Goal: Book appointment/travel/reservation

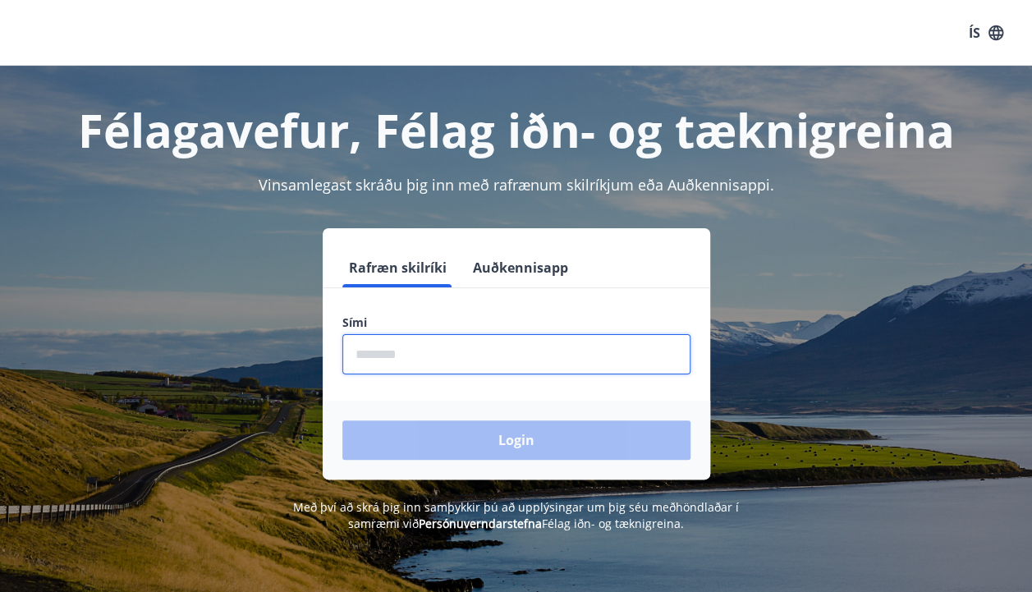
click at [399, 339] on input "phone" at bounding box center [516, 354] width 348 height 40
type input "********"
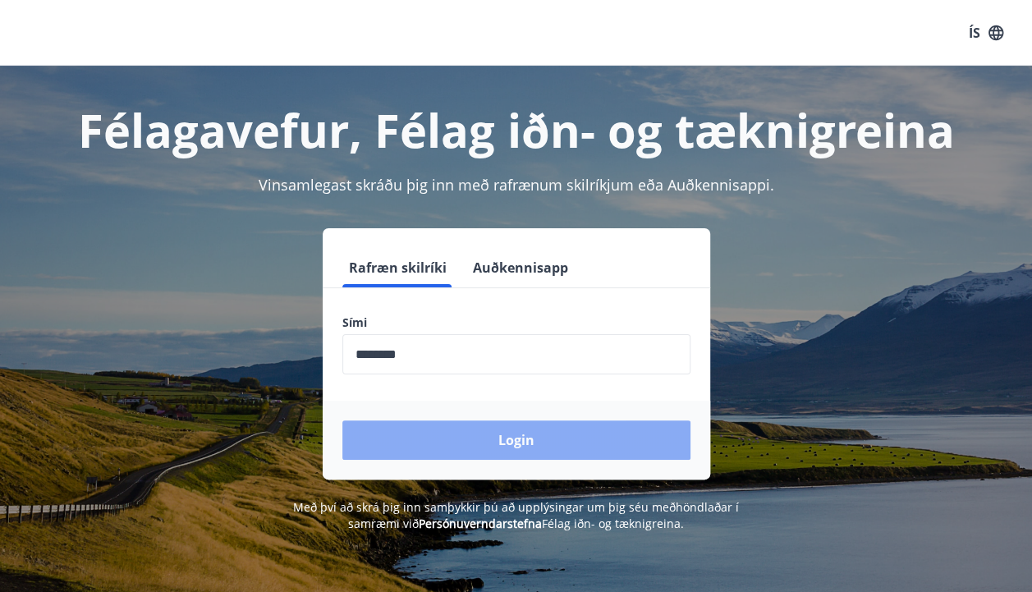
click at [415, 445] on button "Login" at bounding box center [516, 439] width 348 height 39
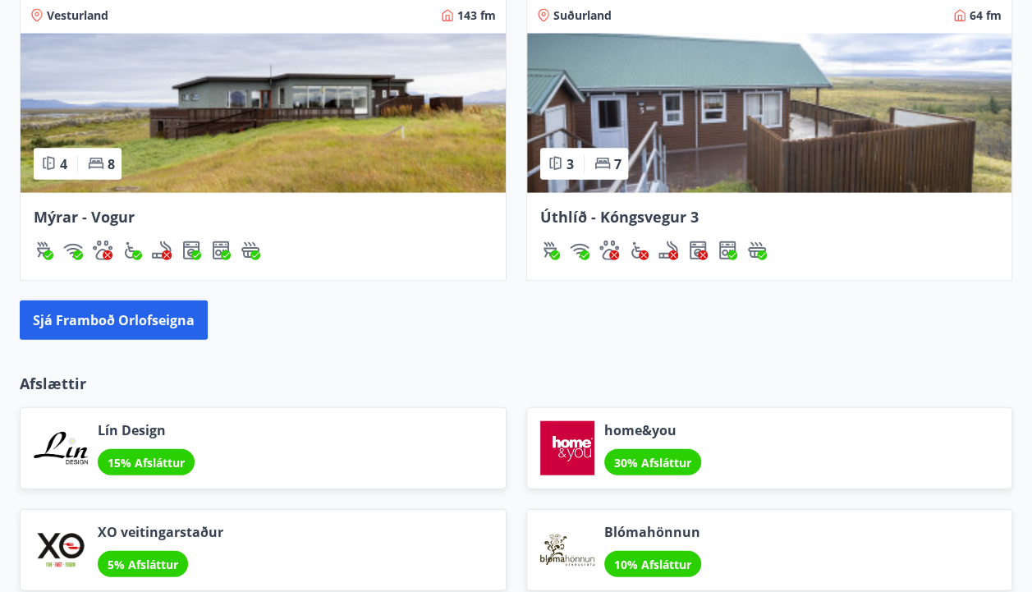
scroll to position [1708, 0]
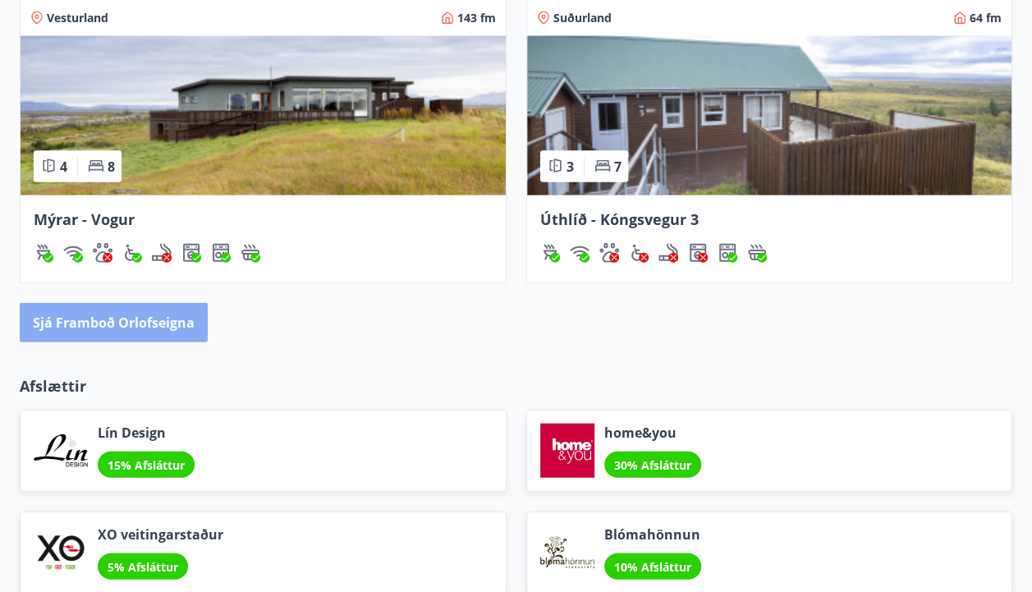
click at [172, 338] on button "Sjá framboð orlofseigna" at bounding box center [114, 322] width 188 height 39
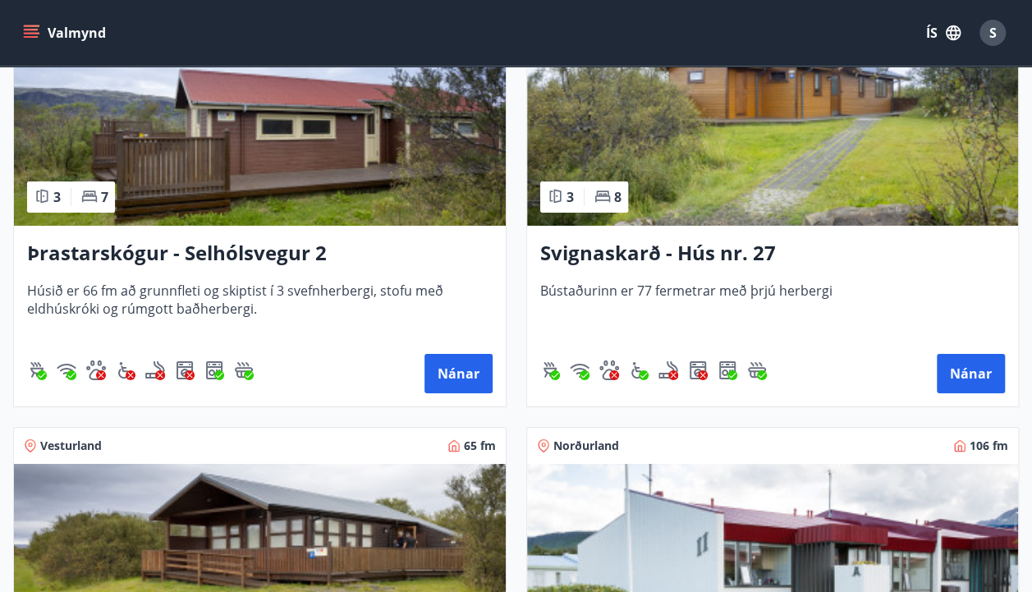
scroll to position [5700, 0]
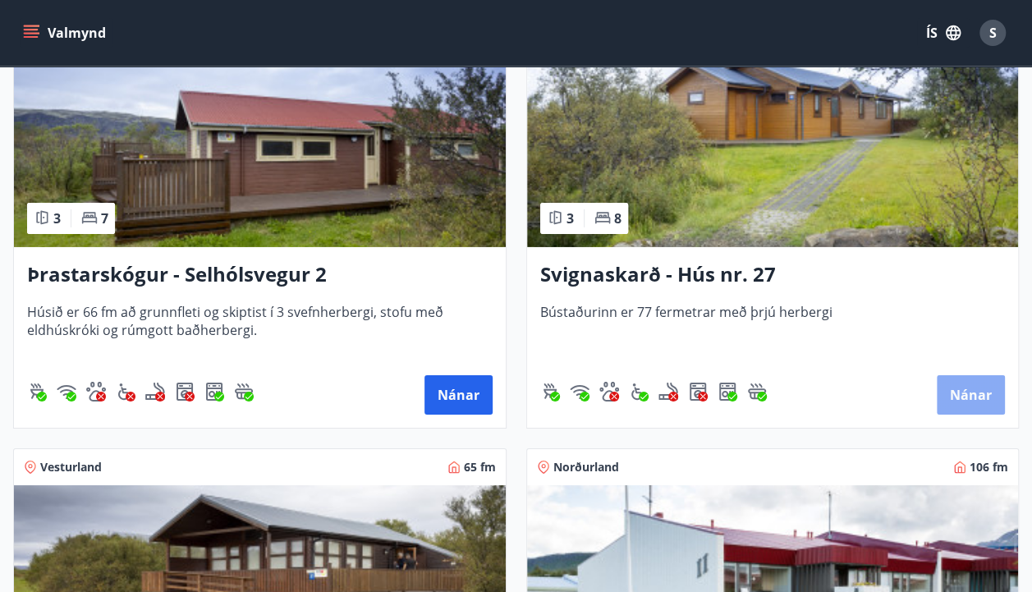
click at [987, 384] on button "Nánar" at bounding box center [971, 394] width 68 height 39
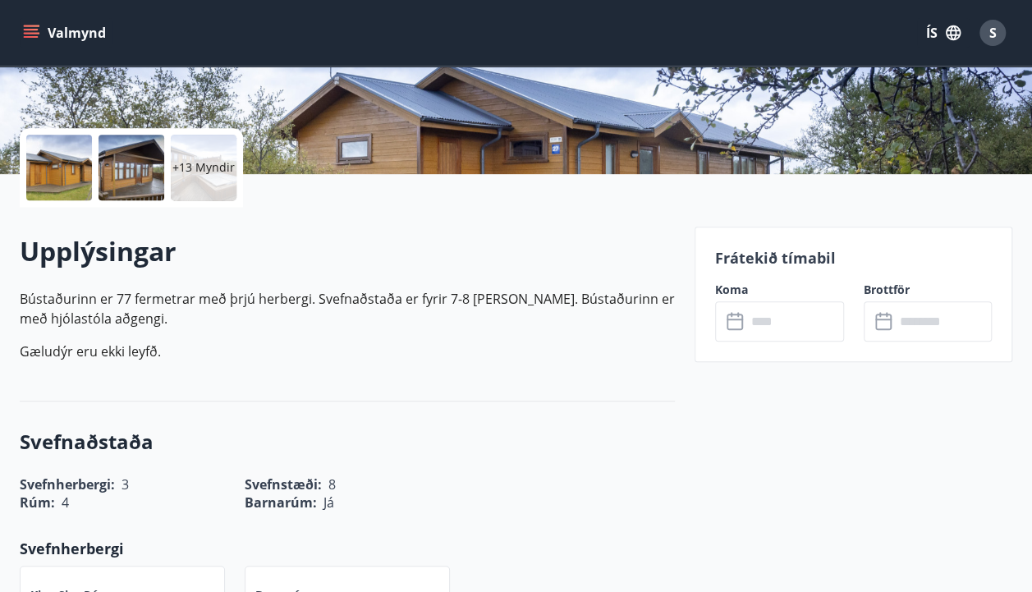
scroll to position [318, 0]
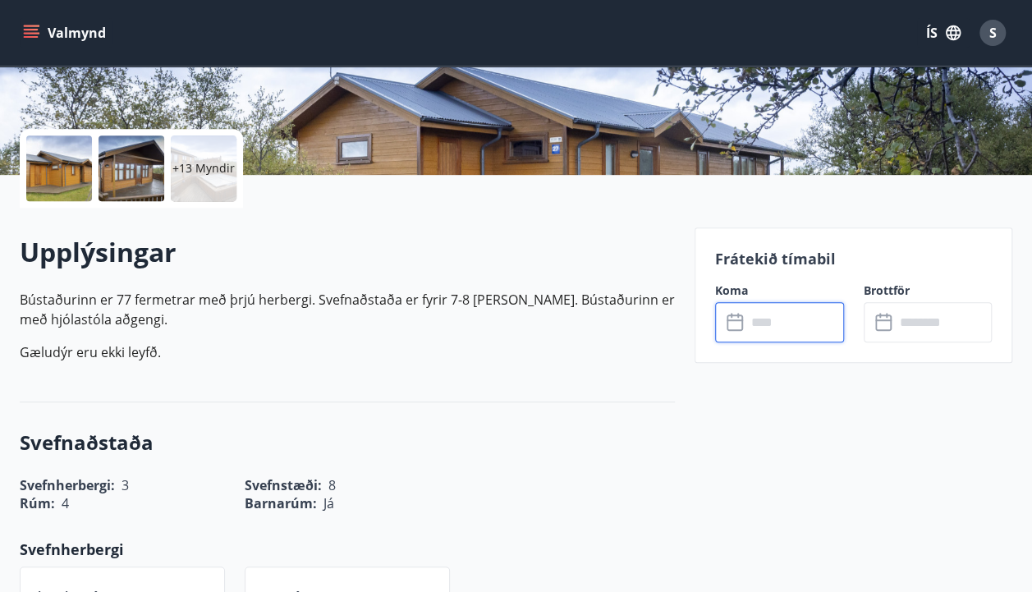
click at [761, 328] on input "text" at bounding box center [795, 322] width 98 height 40
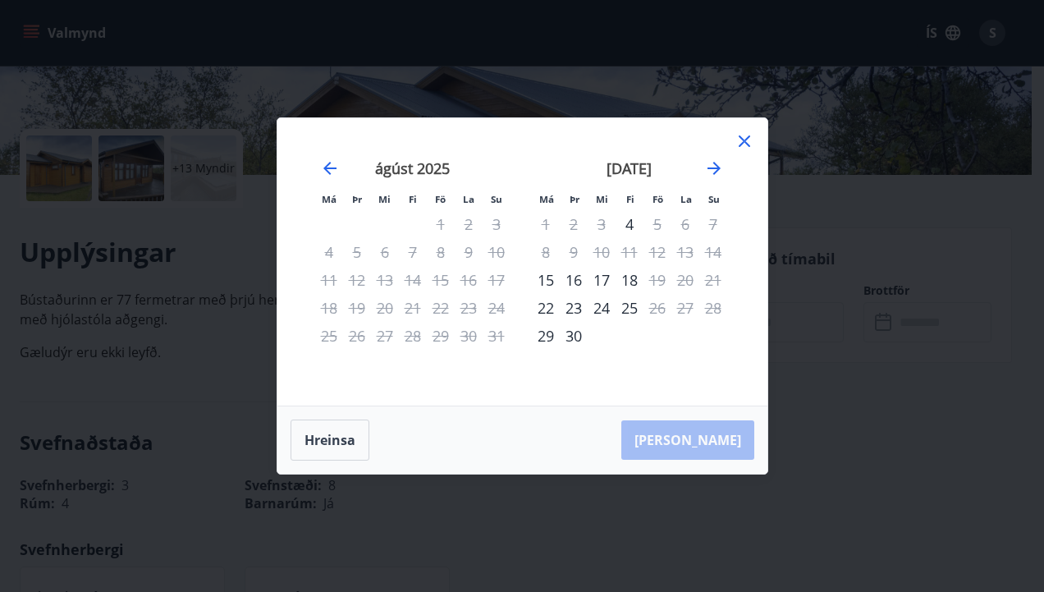
click at [411, 339] on div "28" at bounding box center [413, 336] width 28 height 28
click at [745, 140] on icon at bounding box center [744, 140] width 11 height 11
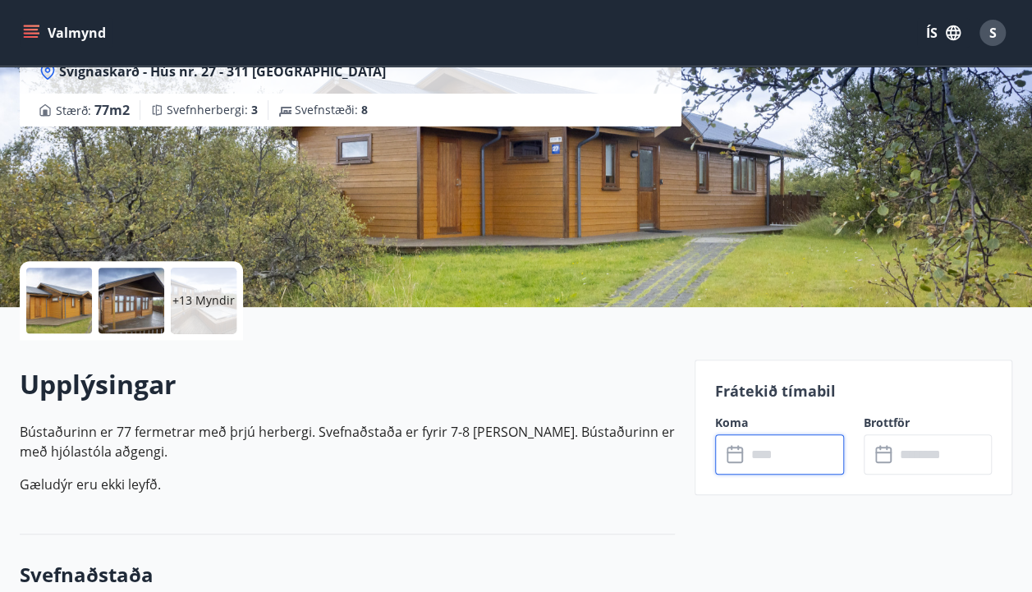
scroll to position [0, 0]
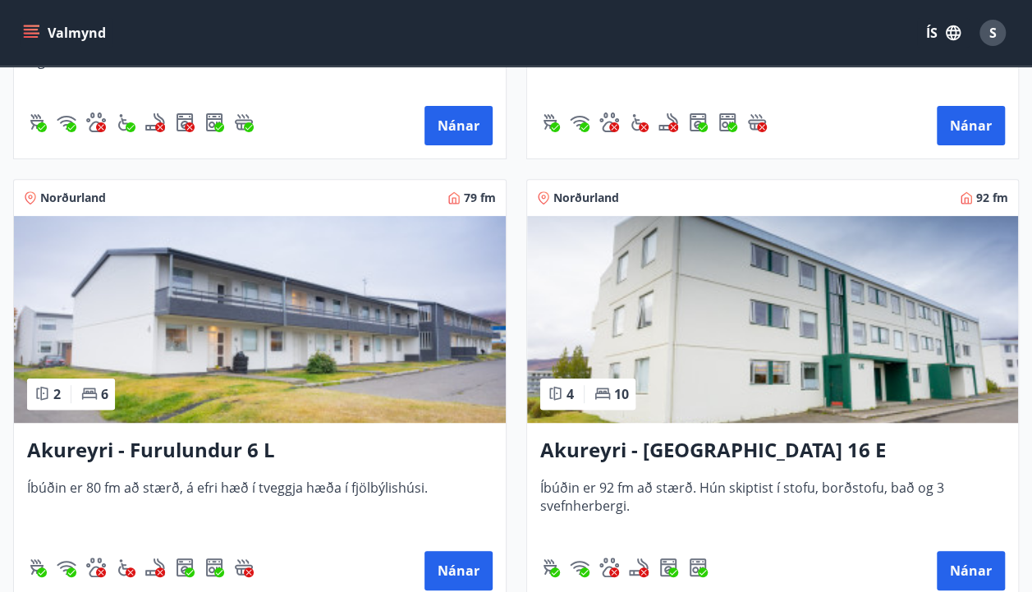
scroll to position [6150, 0]
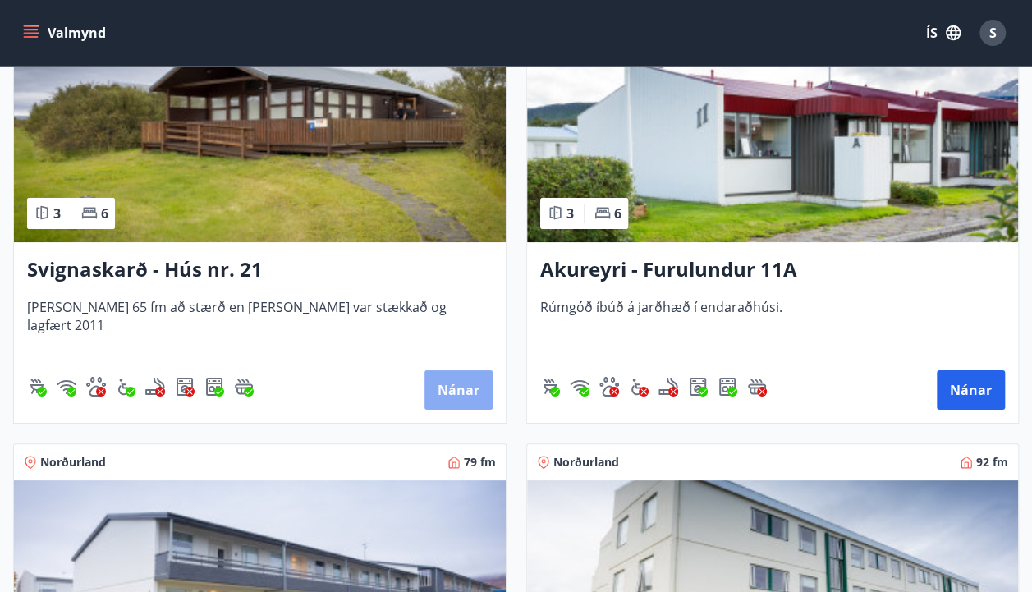
click at [466, 389] on button "Nánar" at bounding box center [458, 389] width 68 height 39
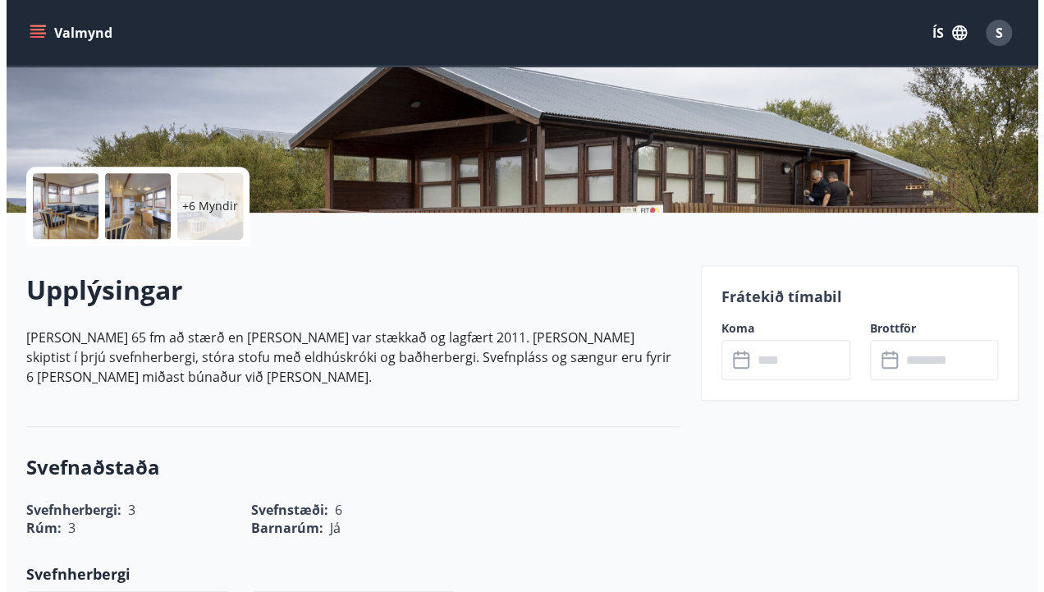
scroll to position [287, 0]
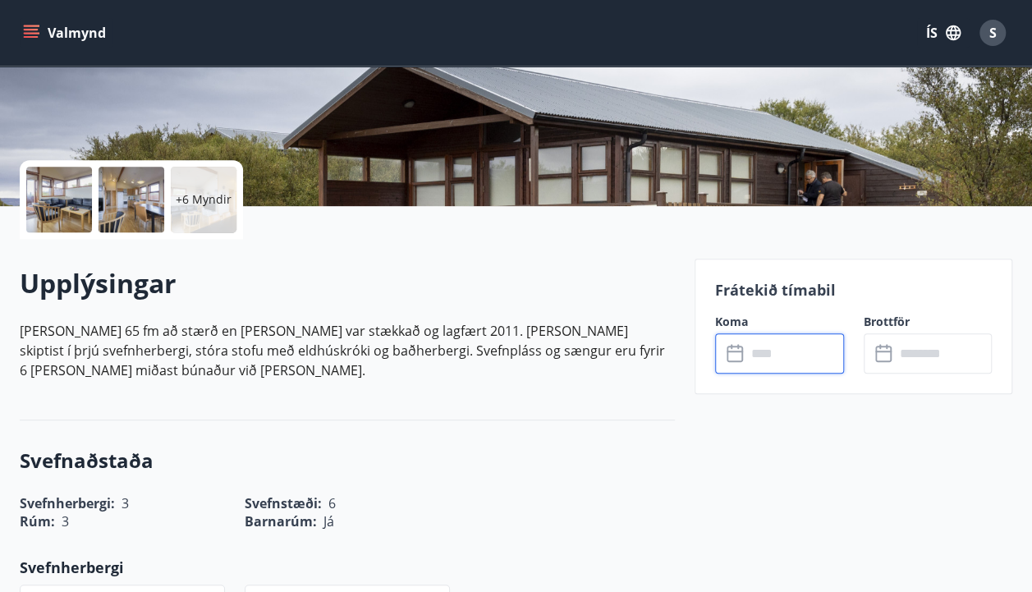
click at [753, 360] on input "text" at bounding box center [795, 353] width 98 height 40
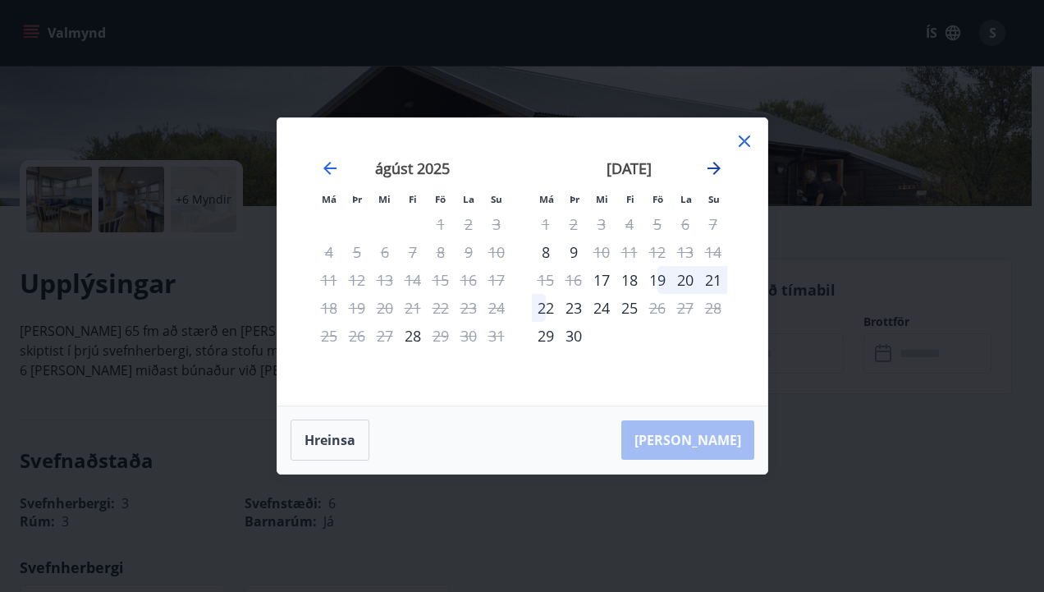
click at [714, 171] on icon "Move forward to switch to the next month." at bounding box center [714, 168] width 20 height 20
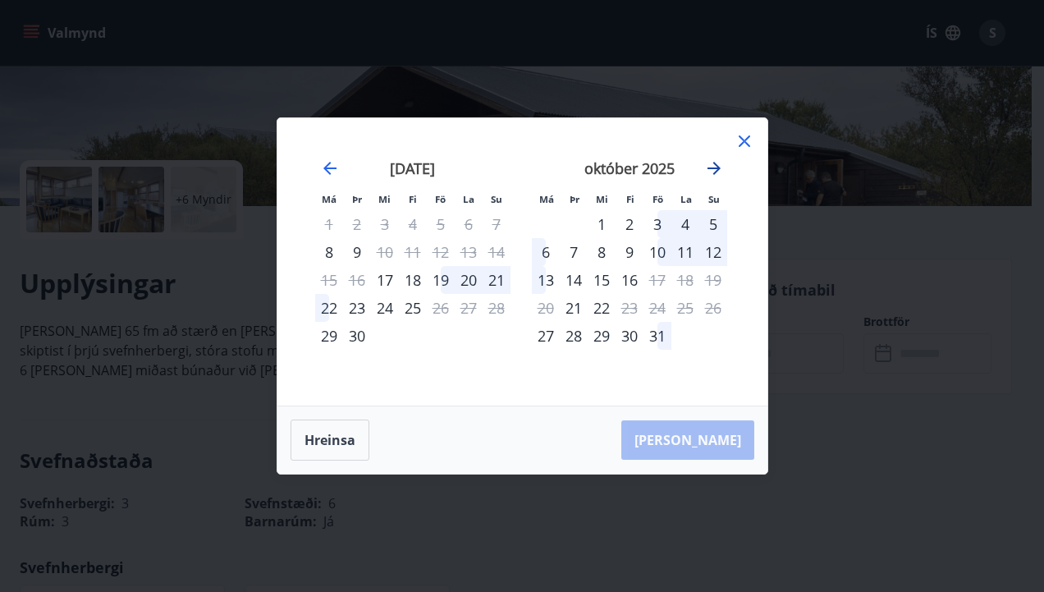
click at [712, 177] on icon "Move forward to switch to the next month." at bounding box center [714, 168] width 20 height 20
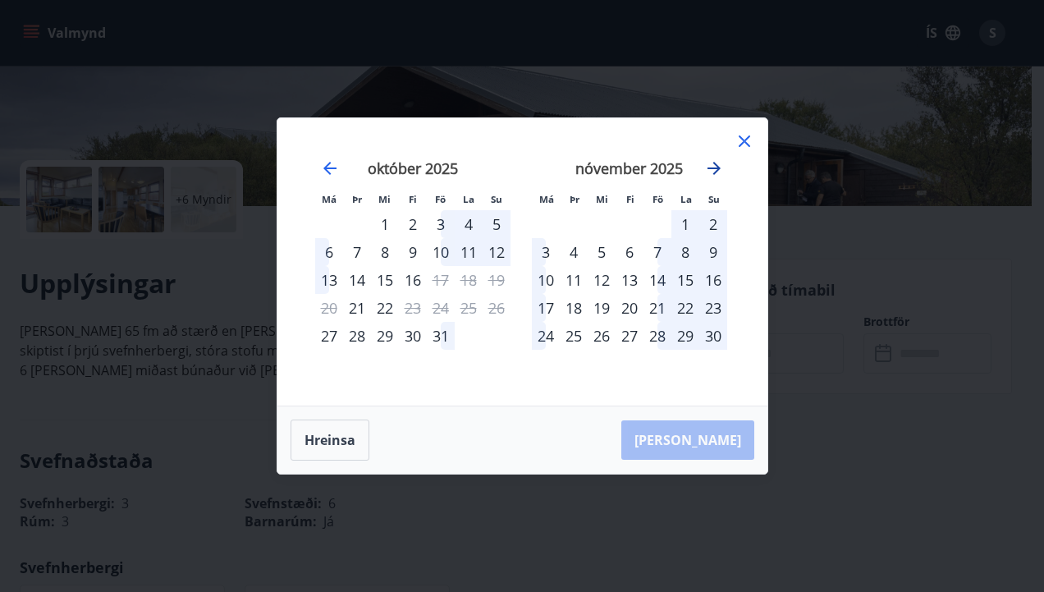
click at [710, 169] on icon "Move forward to switch to the next month." at bounding box center [714, 168] width 13 height 13
